Goal: Information Seeking & Learning: Learn about a topic

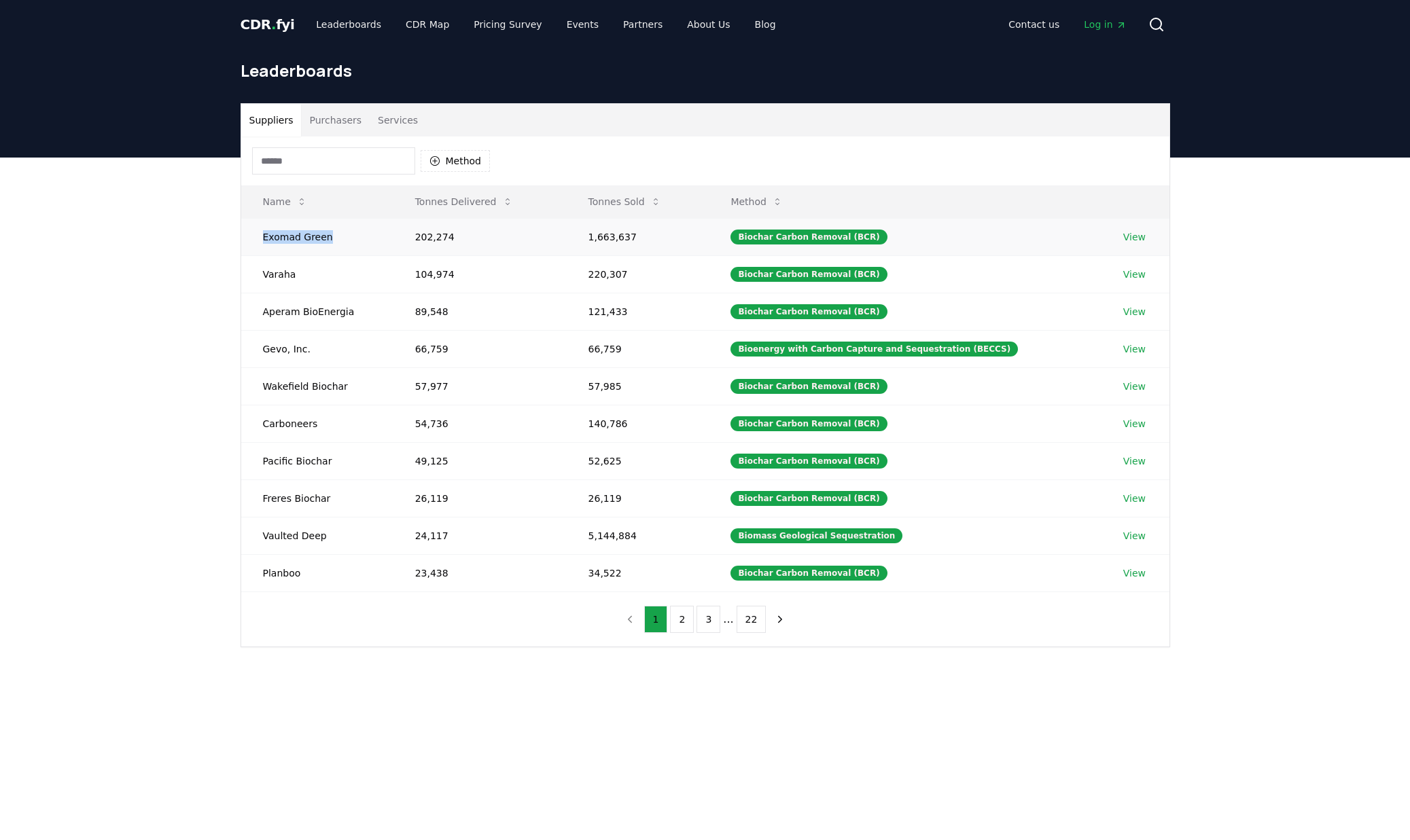
drag, startPoint x: 329, startPoint y: 238, endPoint x: 258, endPoint y: 238, distance: 71.0
click at [258, 238] on td "Exomad Green" at bounding box center [317, 236] width 152 height 37
copy td "Exomad Green"
drag, startPoint x: 299, startPoint y: 274, endPoint x: 262, endPoint y: 278, distance: 37.2
click at [262, 278] on td "Varaha" at bounding box center [317, 274] width 152 height 37
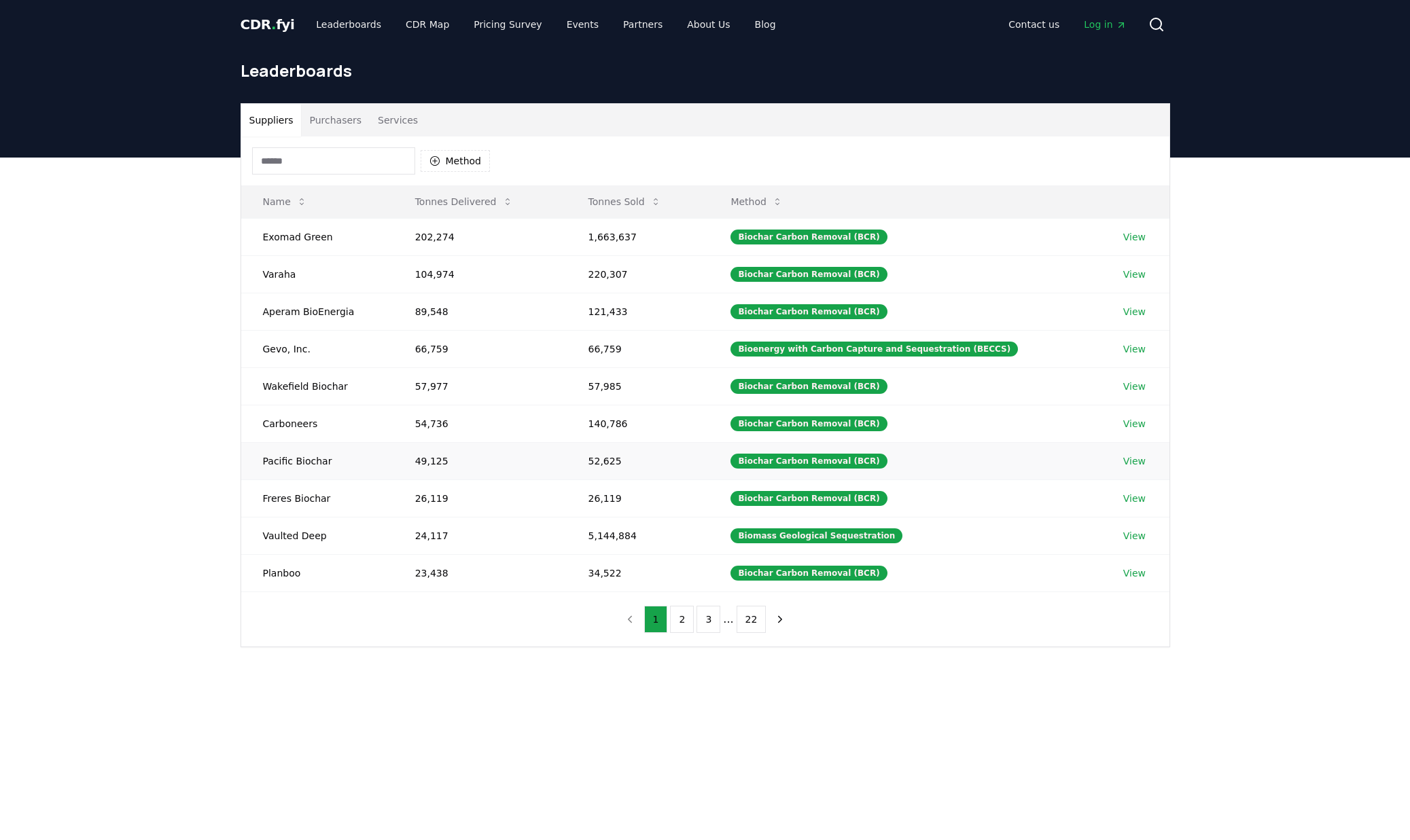
click at [328, 462] on td "Pacific Biochar" at bounding box center [317, 461] width 152 height 37
click at [1132, 459] on link "View" at bounding box center [1134, 461] width 22 height 14
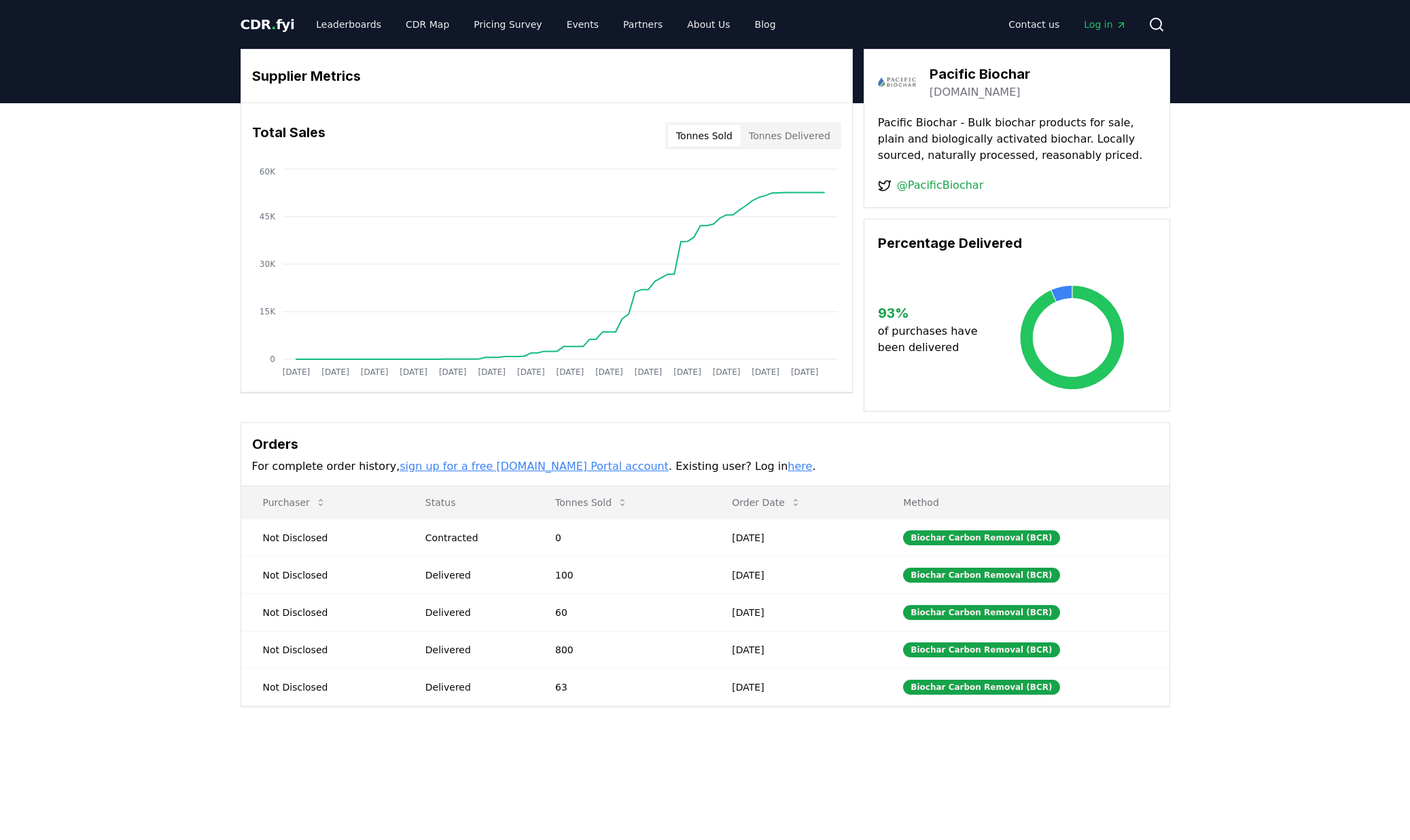
click at [813, 139] on button "Tonnes Delivered" at bounding box center [789, 136] width 98 height 22
click at [718, 138] on button "Tonnes Sold" at bounding box center [704, 136] width 73 height 22
